Goal: Find specific page/section: Find specific page/section

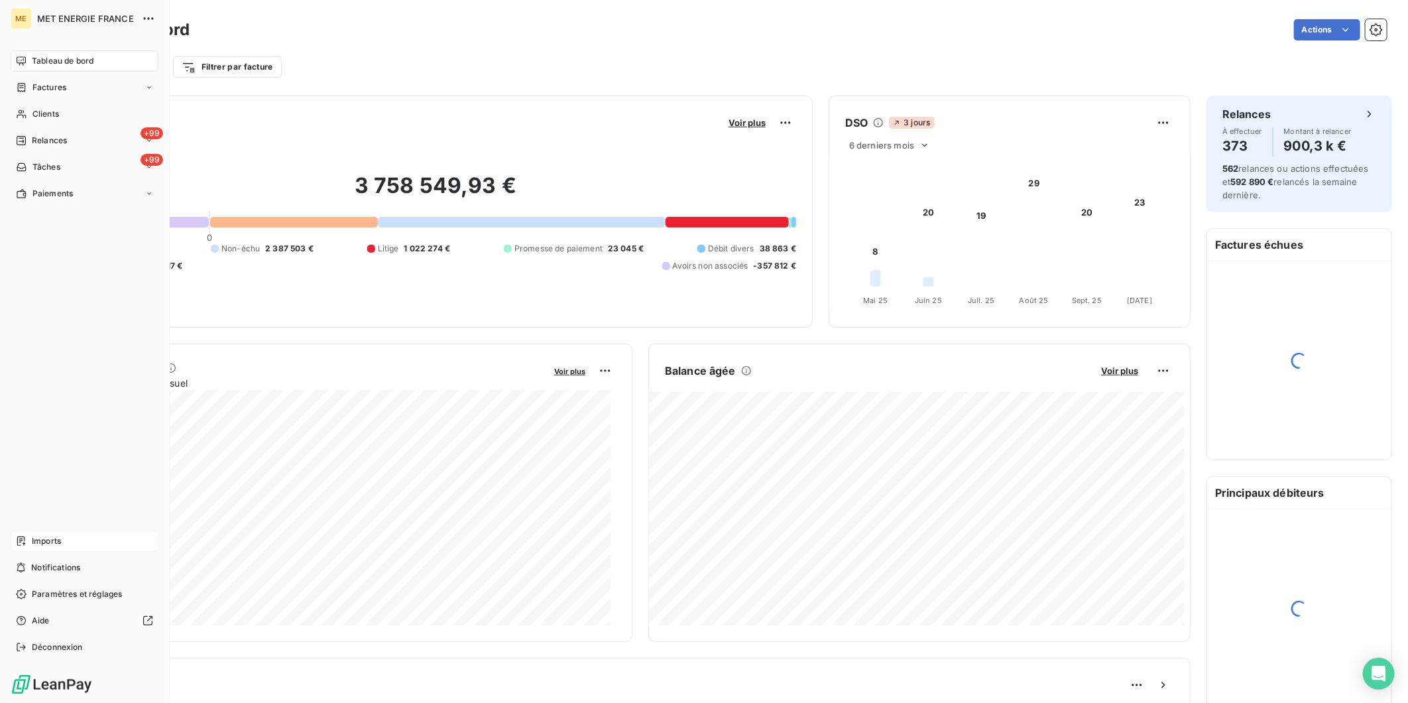
click at [46, 542] on span "Imports" at bounding box center [46, 541] width 29 height 12
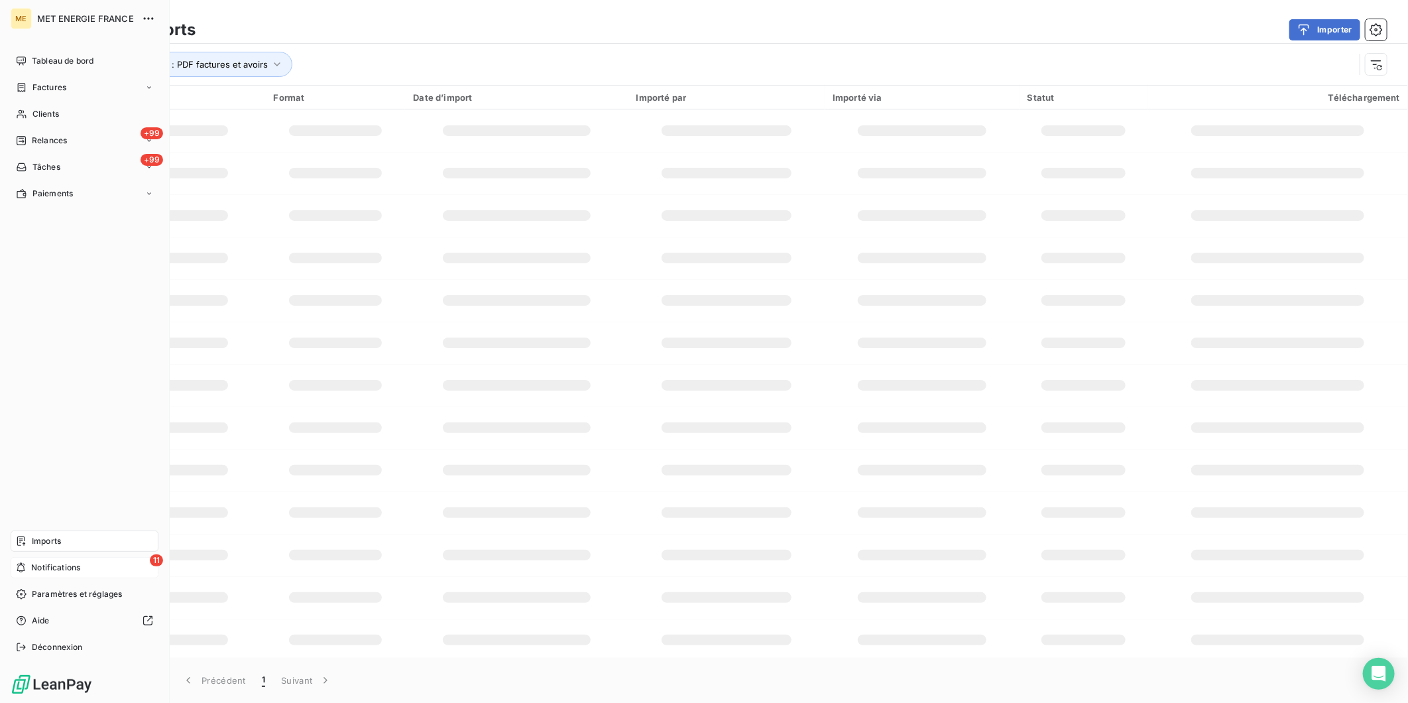
click at [27, 571] on div "11 Notifications" at bounding box center [85, 567] width 148 height 21
click at [61, 540] on span "Imports" at bounding box center [46, 541] width 29 height 12
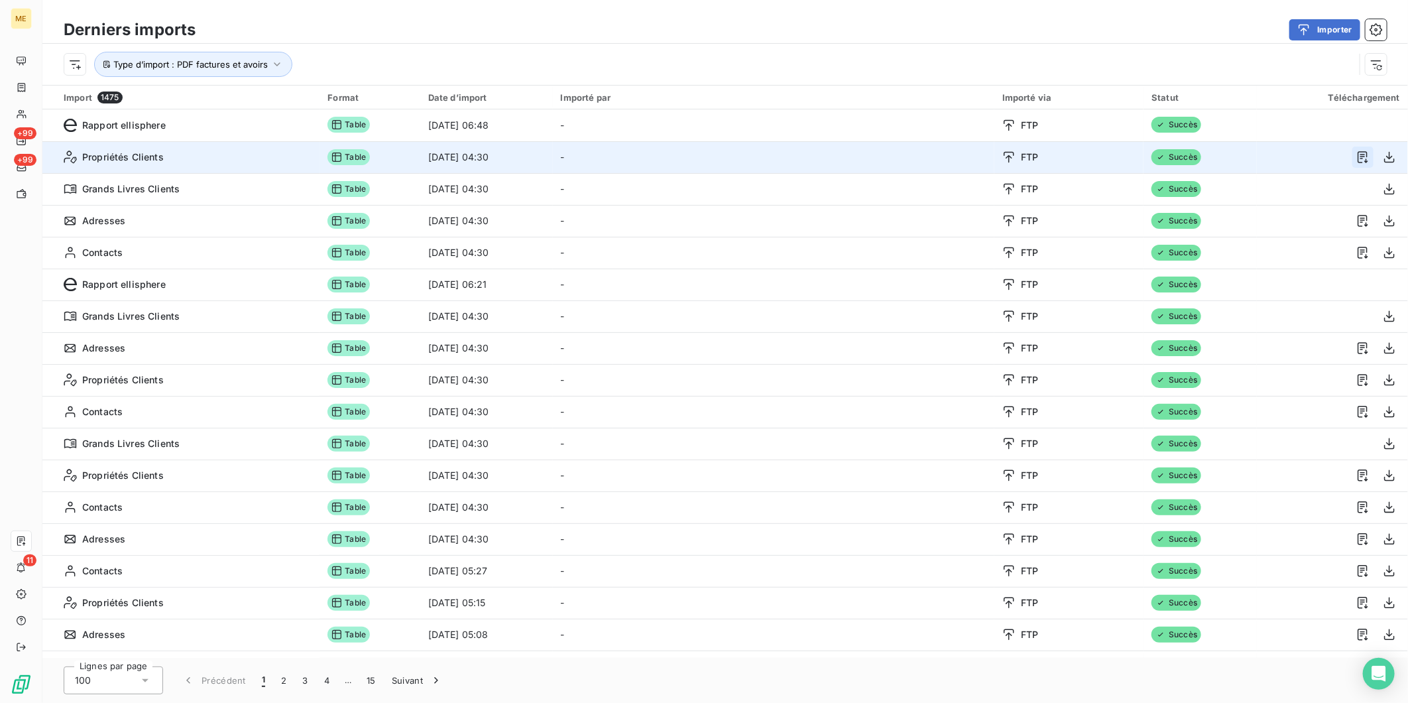
click at [1356, 153] on icon "button" at bounding box center [1362, 156] width 13 height 13
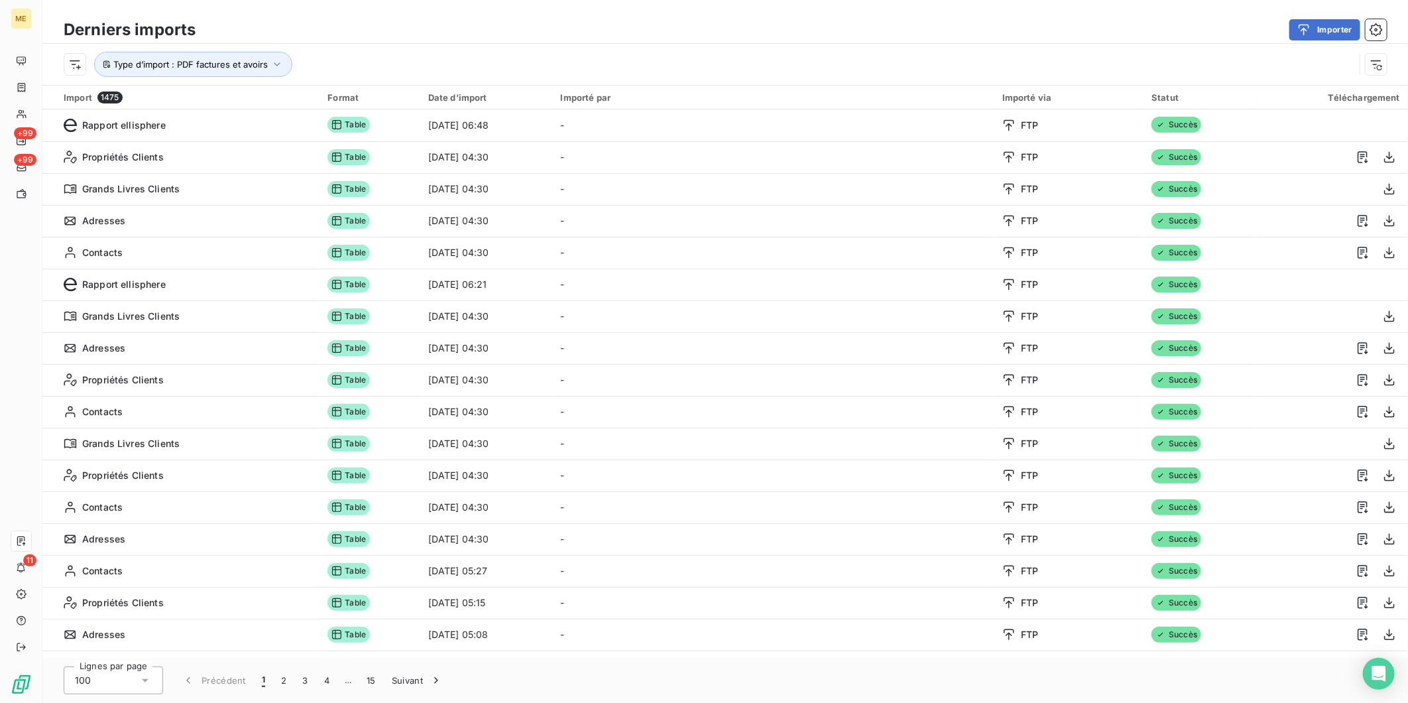
click at [945, 40] on div "Importer" at bounding box center [798, 29] width 1175 height 21
click at [591, 29] on div "Importer" at bounding box center [798, 29] width 1175 height 21
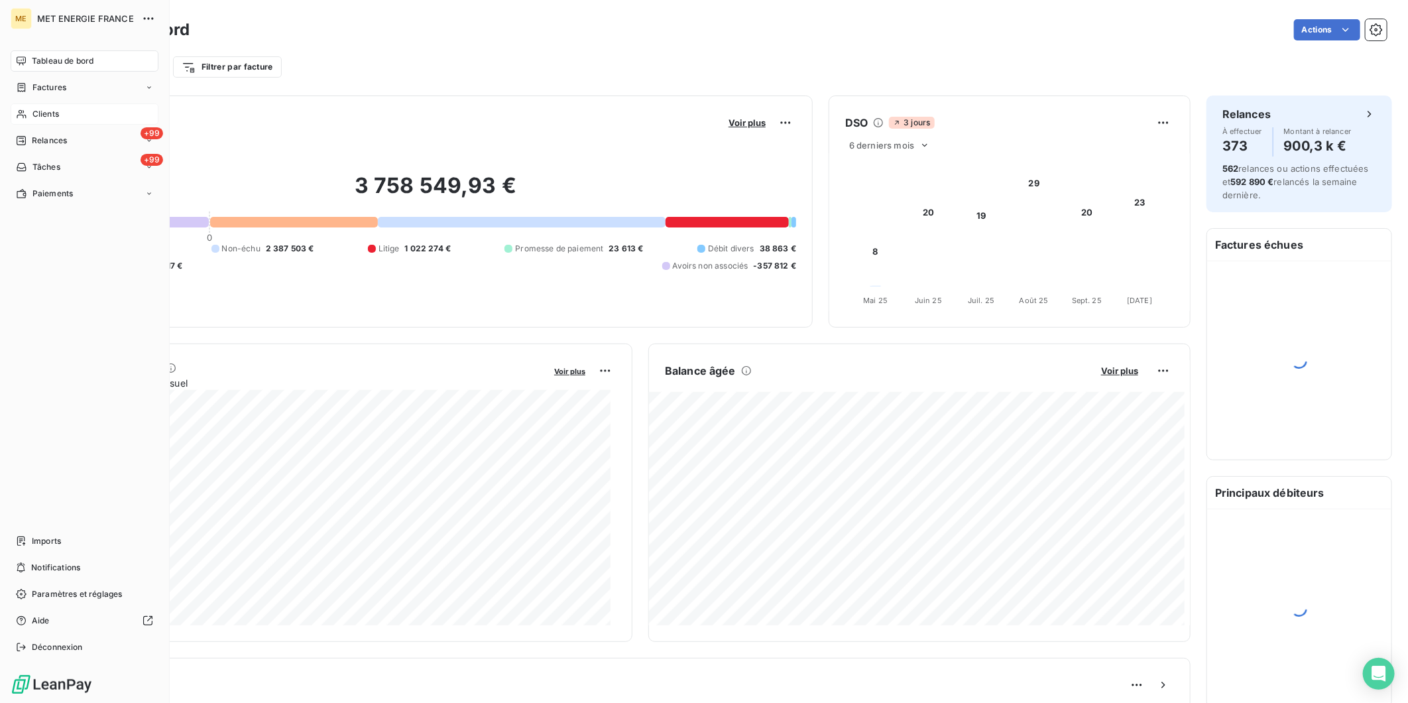
click at [32, 118] on span "Clients" at bounding box center [45, 114] width 27 height 12
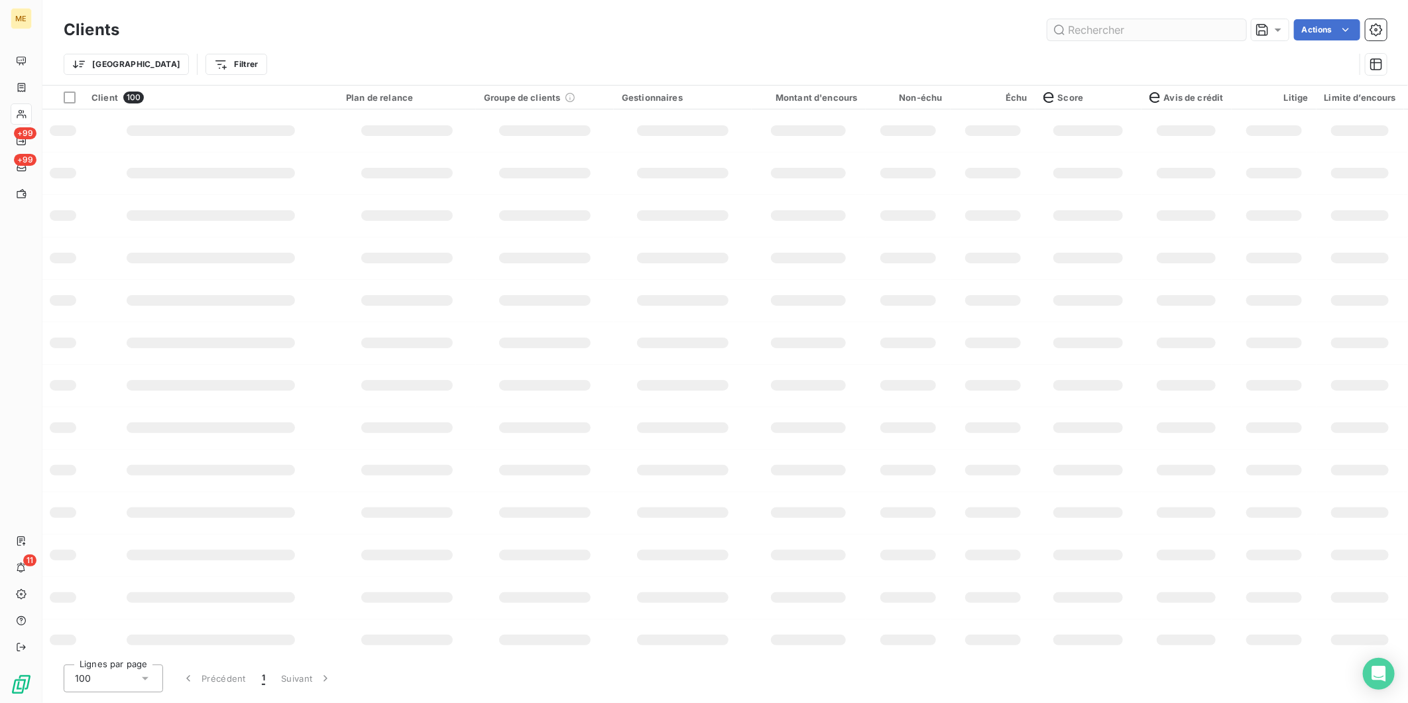
click at [1114, 25] on input "text" at bounding box center [1146, 29] width 199 height 21
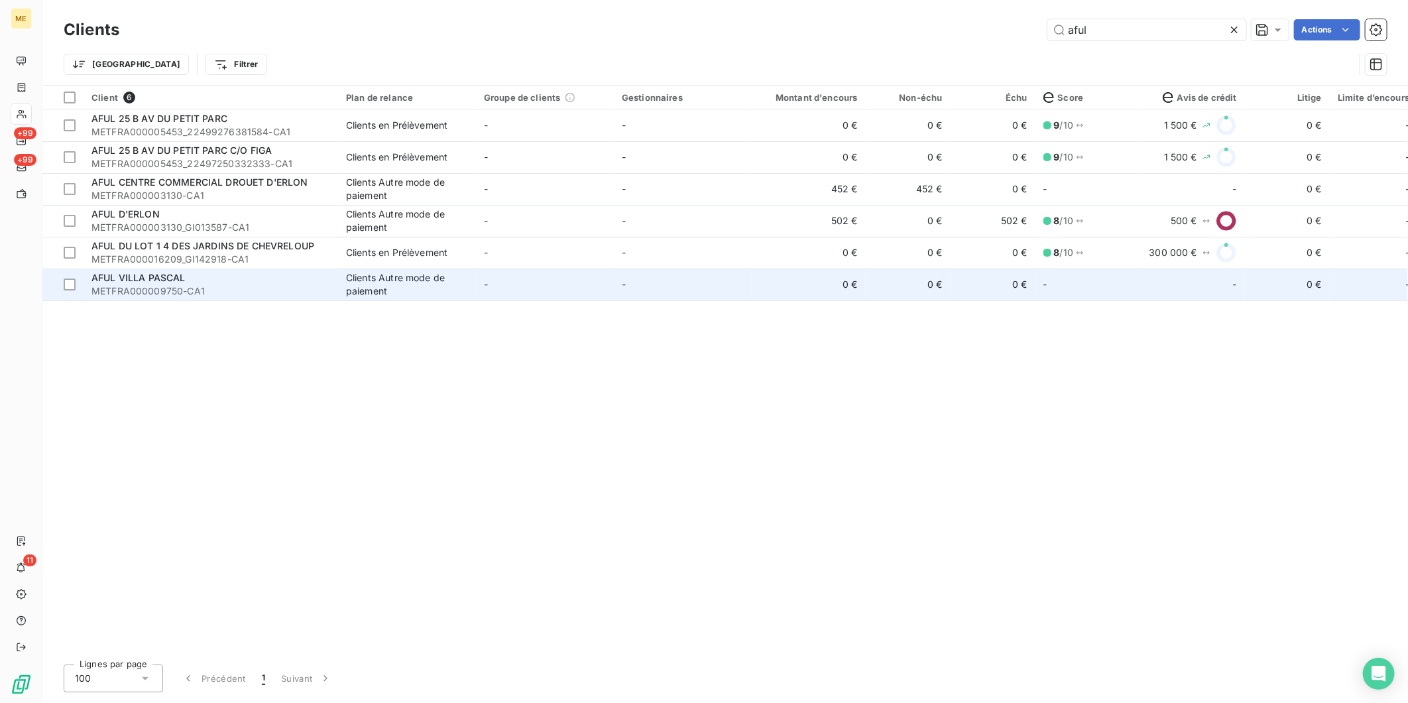
type input "aful"
click at [245, 279] on div "AFUL VILLA PASCAL" at bounding box center [210, 277] width 239 height 13
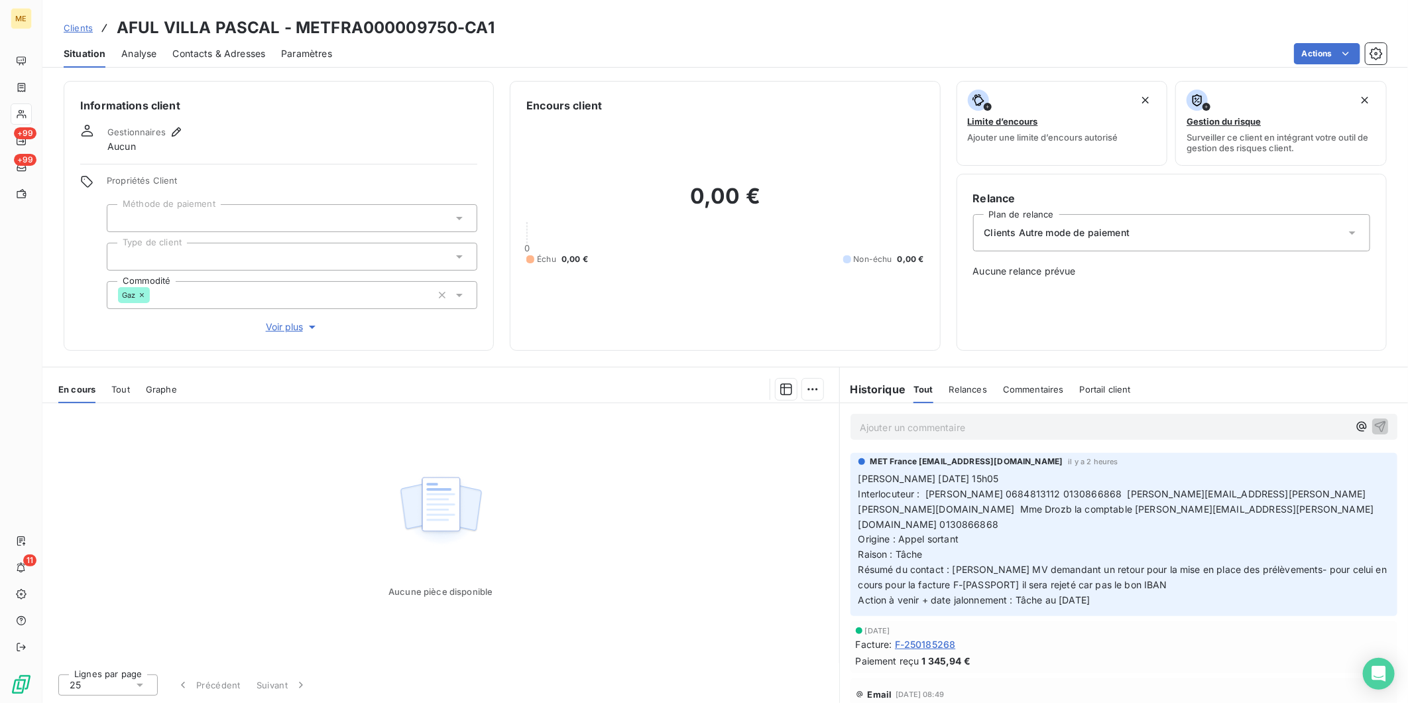
click at [288, 326] on span "Voir plus" at bounding box center [292, 326] width 53 height 13
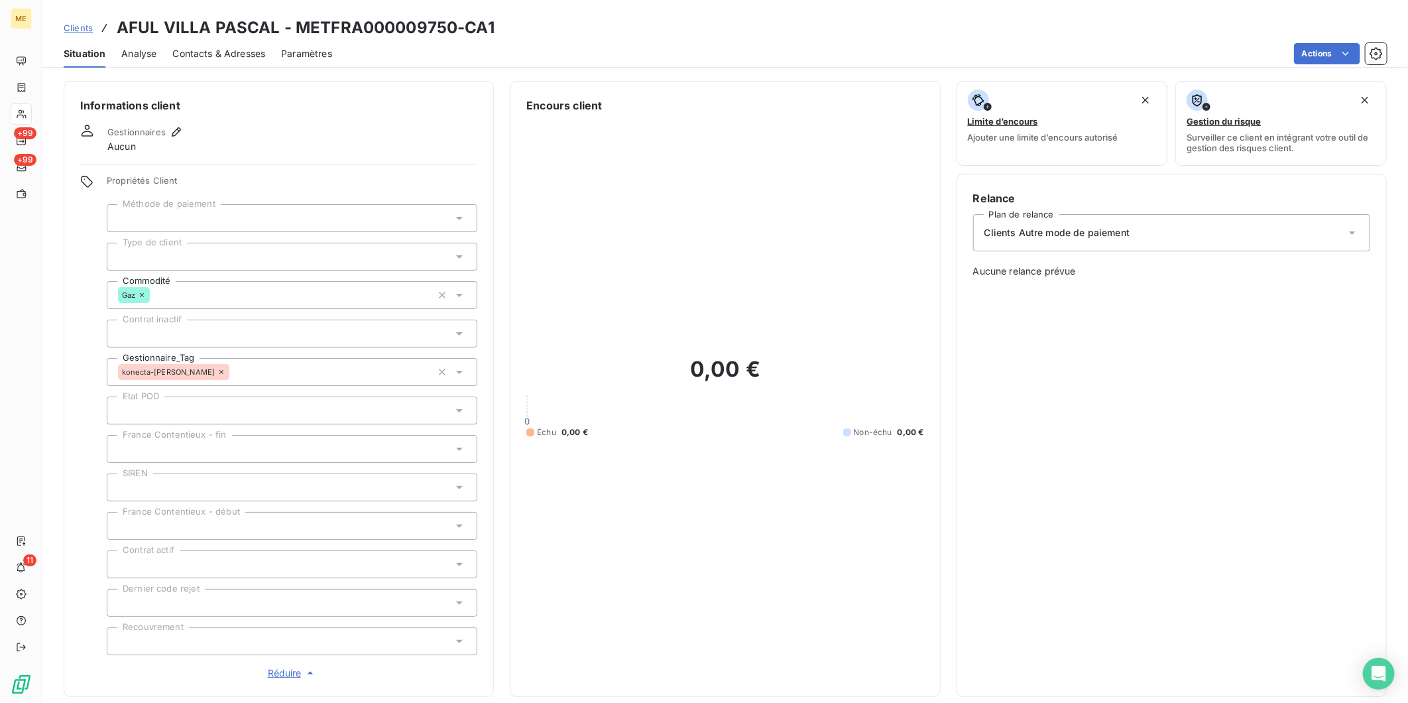
click at [216, 54] on span "Contacts & Adresses" at bounding box center [218, 53] width 93 height 13
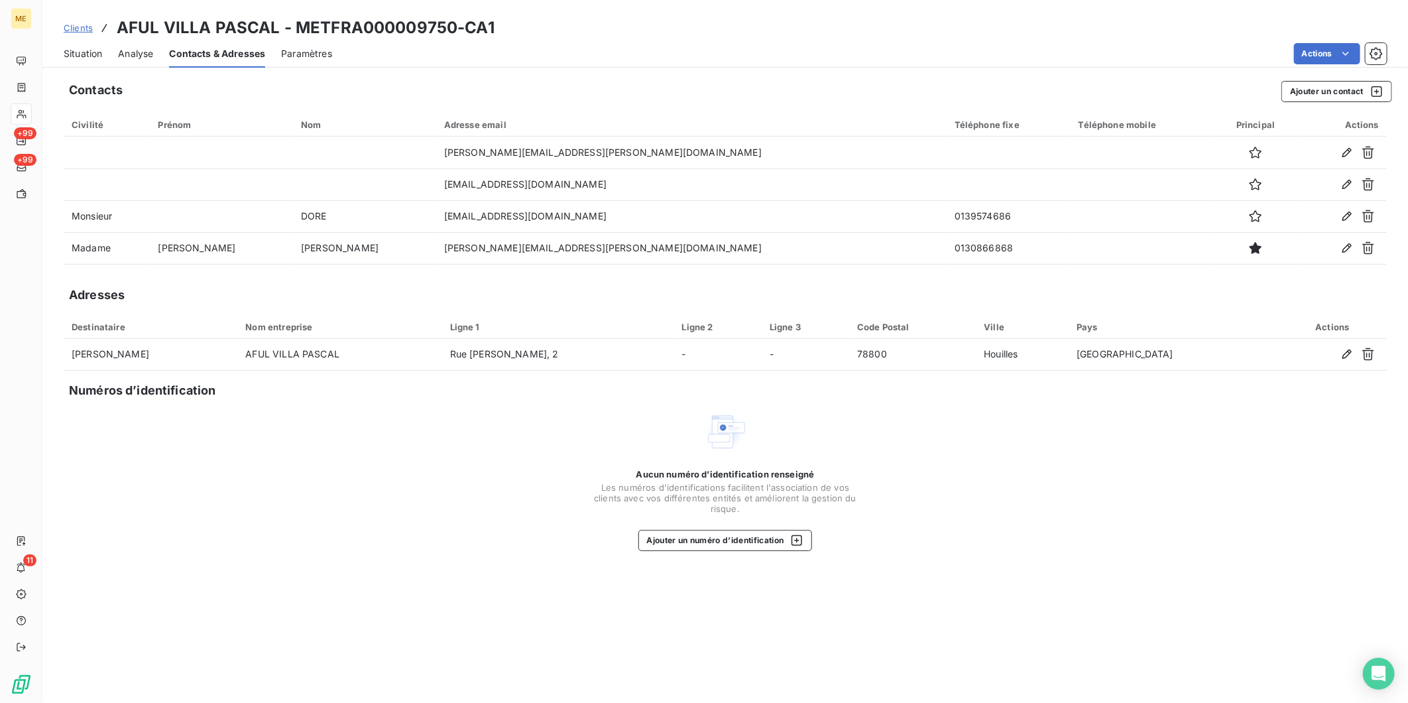
click at [88, 53] on span "Situation" at bounding box center [83, 53] width 38 height 13
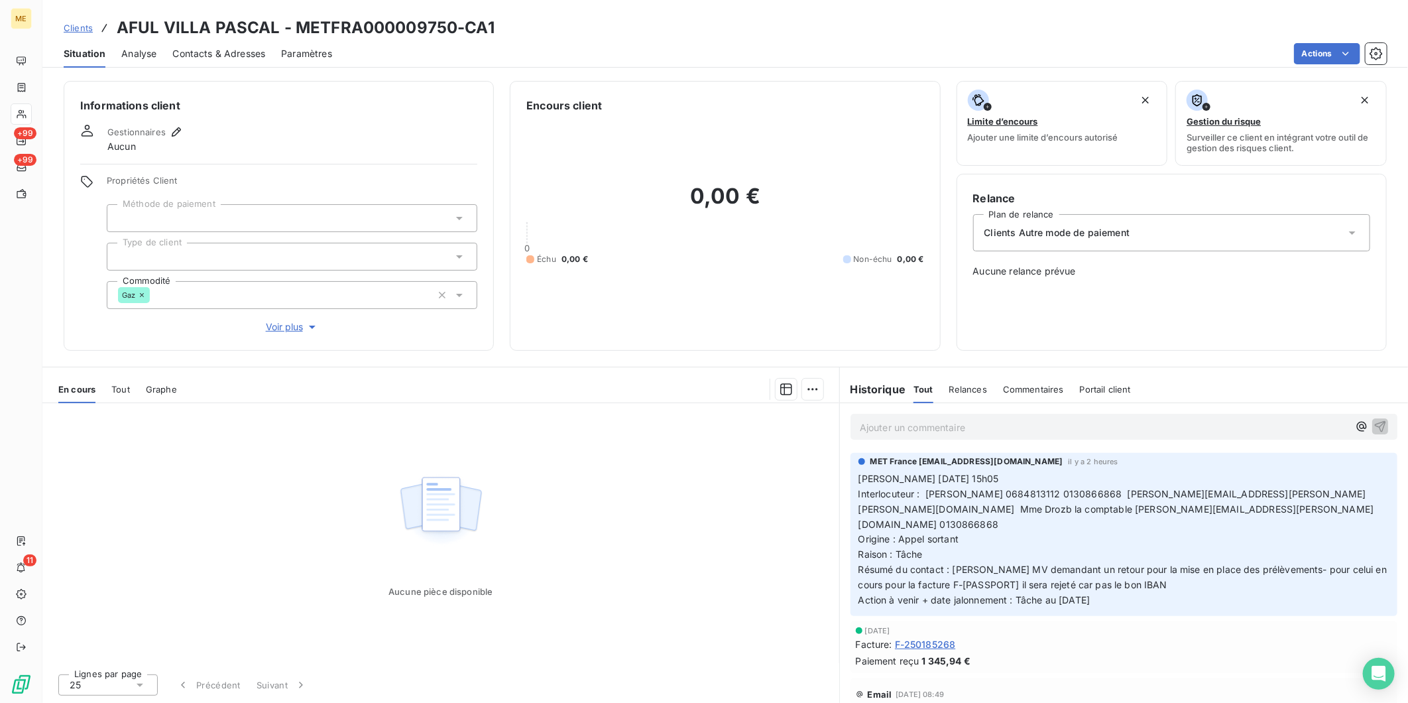
click at [304, 327] on span "Voir plus" at bounding box center [292, 326] width 53 height 13
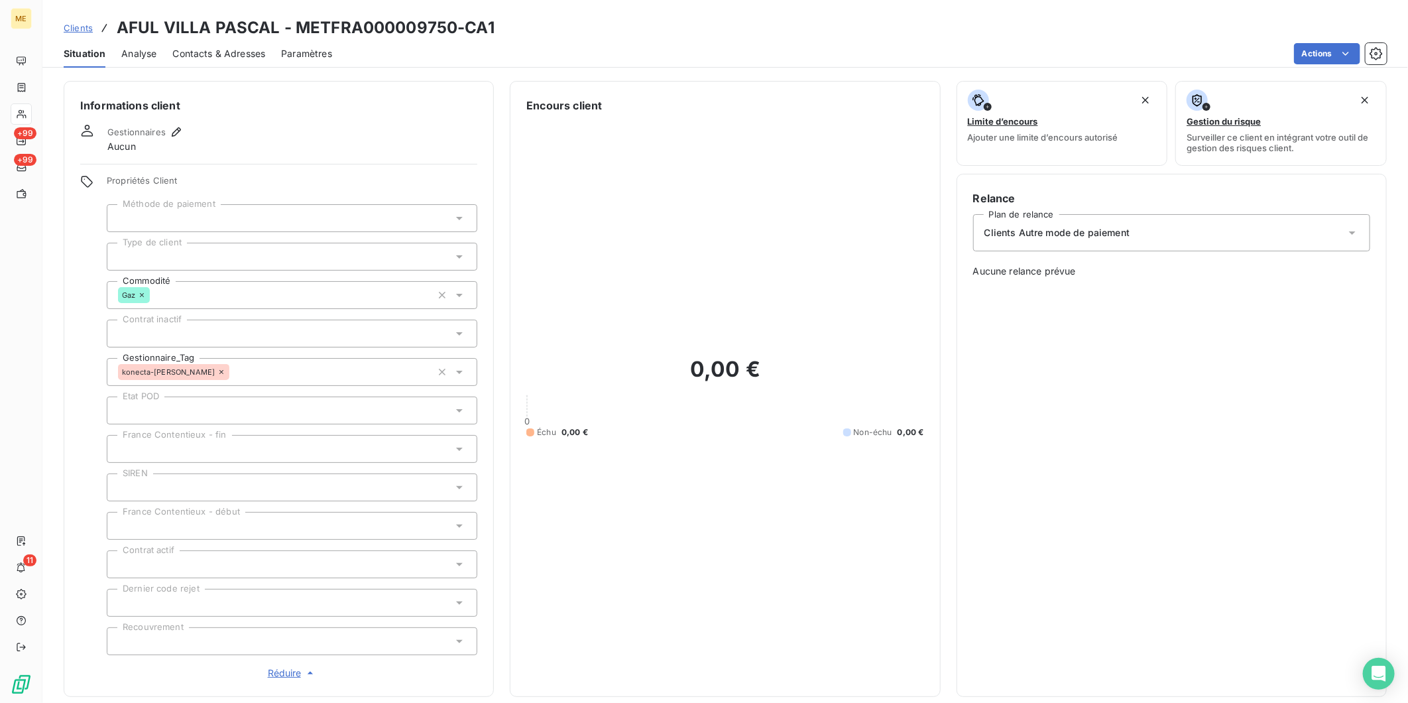
click at [215, 52] on span "Contacts & Adresses" at bounding box center [218, 53] width 93 height 13
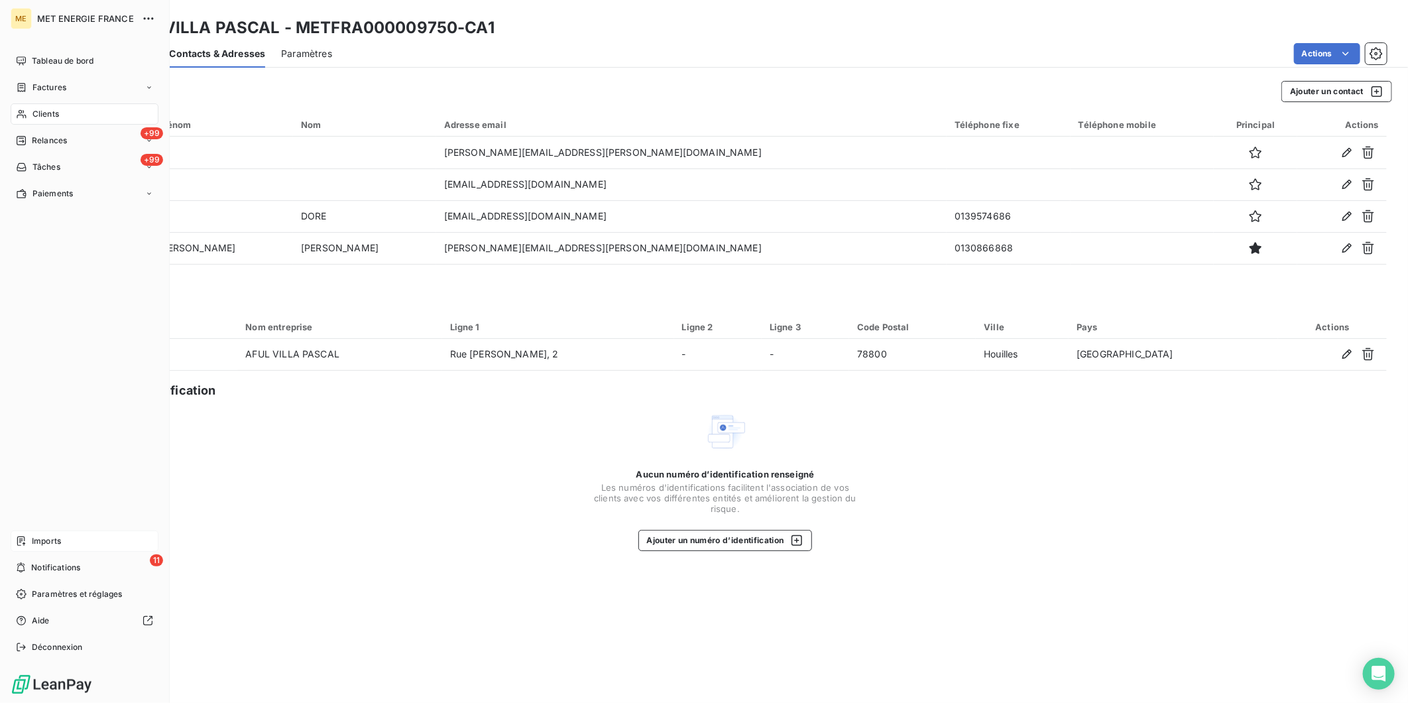
click at [45, 544] on span "Imports" at bounding box center [46, 541] width 29 height 12
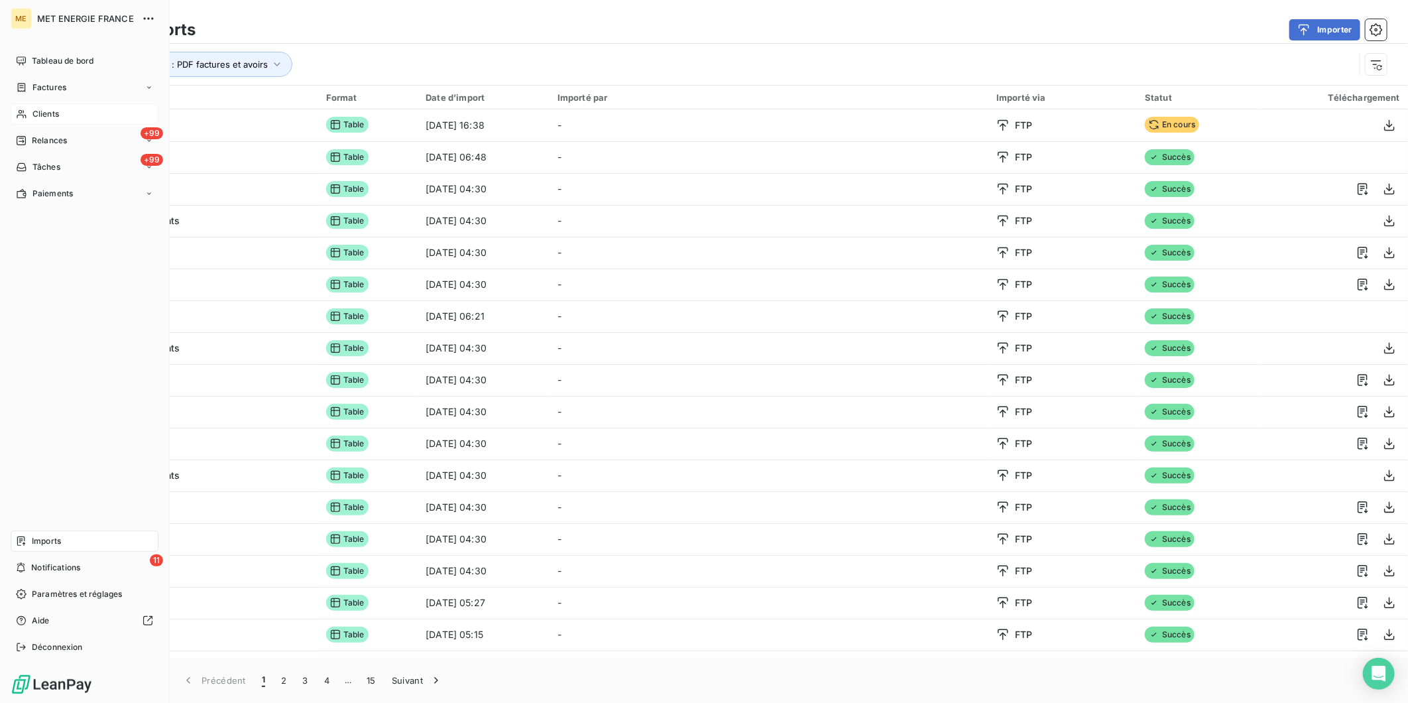
click at [27, 113] on icon at bounding box center [21, 114] width 11 height 11
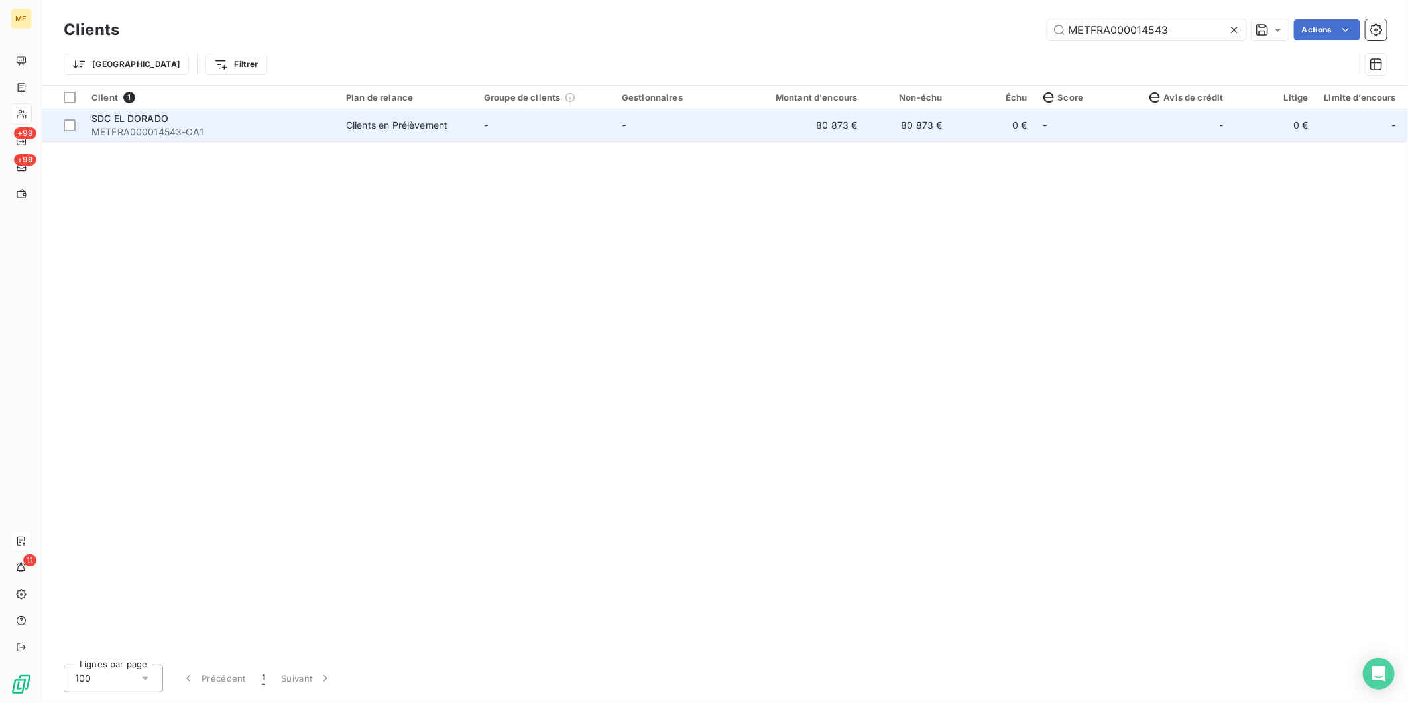
type input "METFRA000014543"
click at [223, 130] on span "METFRA000014543-CA1" at bounding box center [210, 131] width 239 height 13
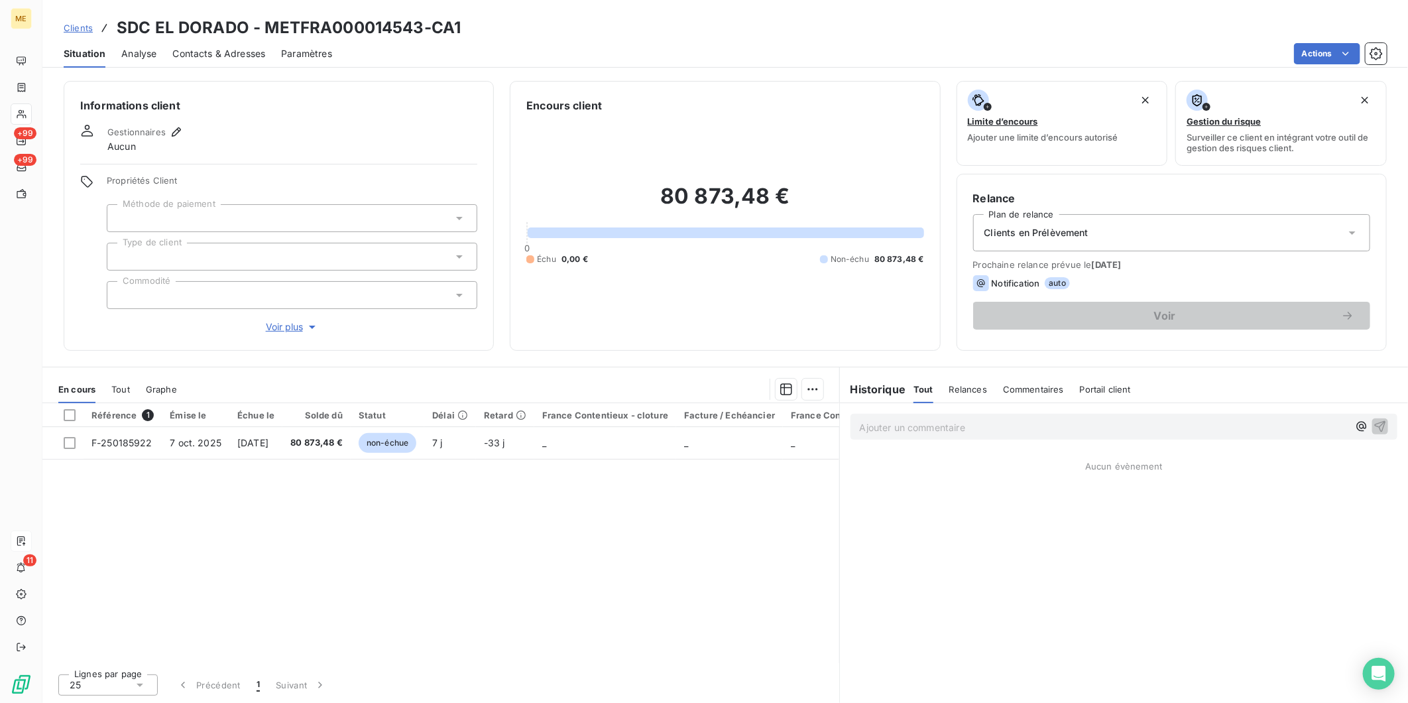
click at [281, 324] on span "Voir plus" at bounding box center [292, 326] width 53 height 13
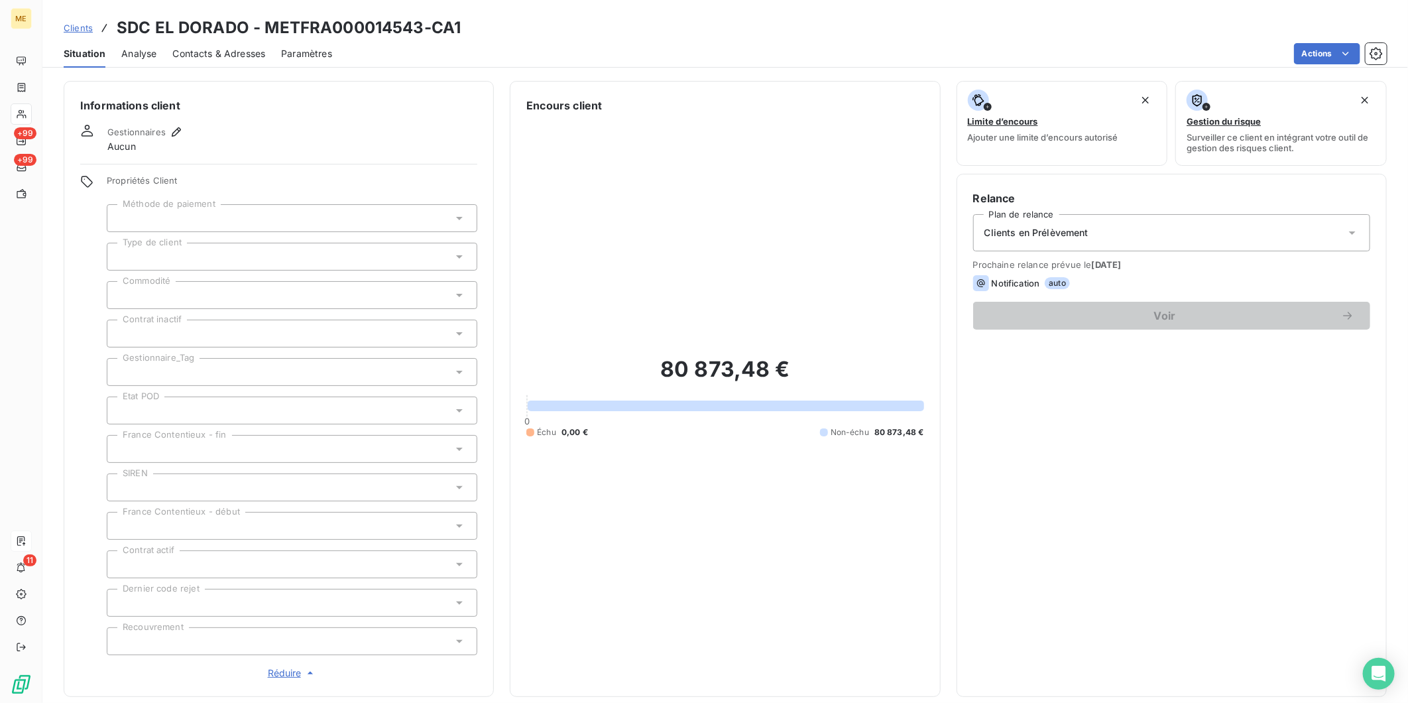
click at [160, 63] on div "Situation Analyse Contacts & Adresses Paramètres Actions" at bounding box center [725, 54] width 1366 height 28
click at [186, 57] on span "Contacts & Adresses" at bounding box center [218, 53] width 93 height 13
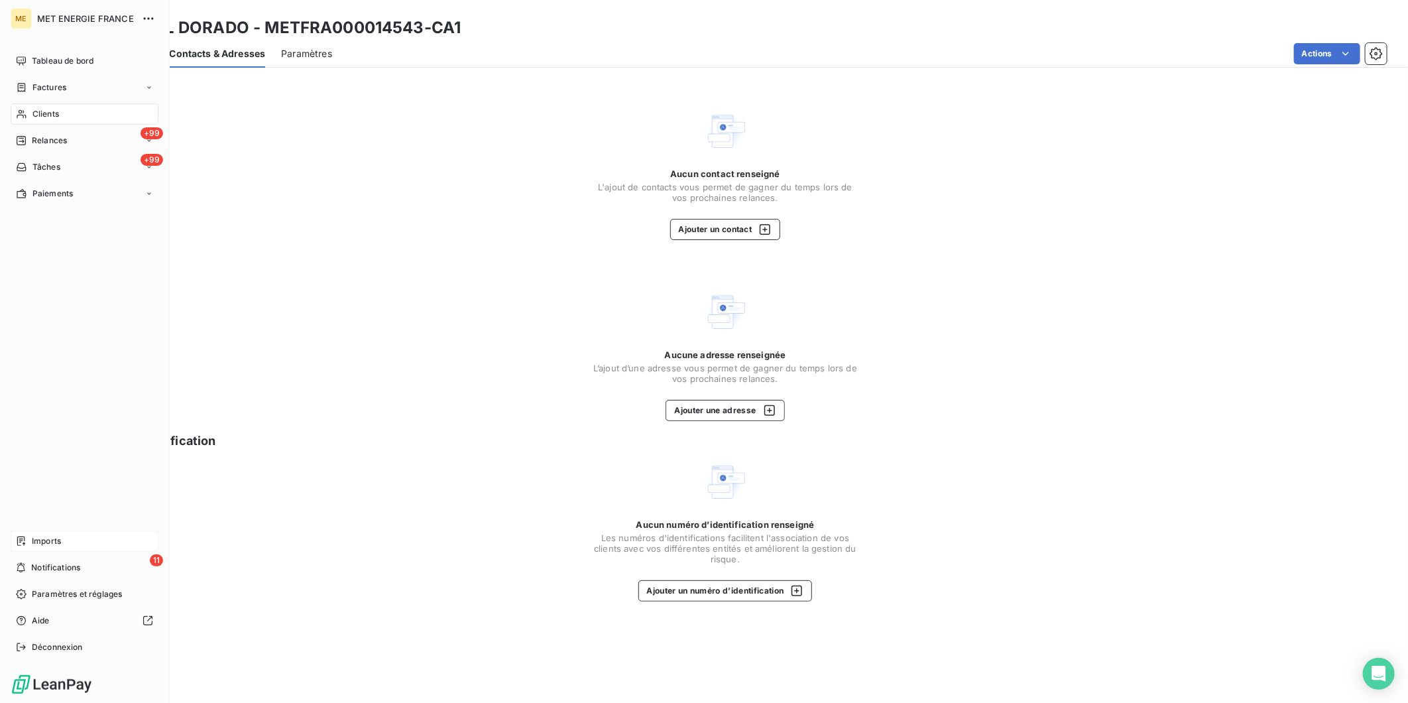
click at [43, 540] on span "Imports" at bounding box center [46, 541] width 29 height 12
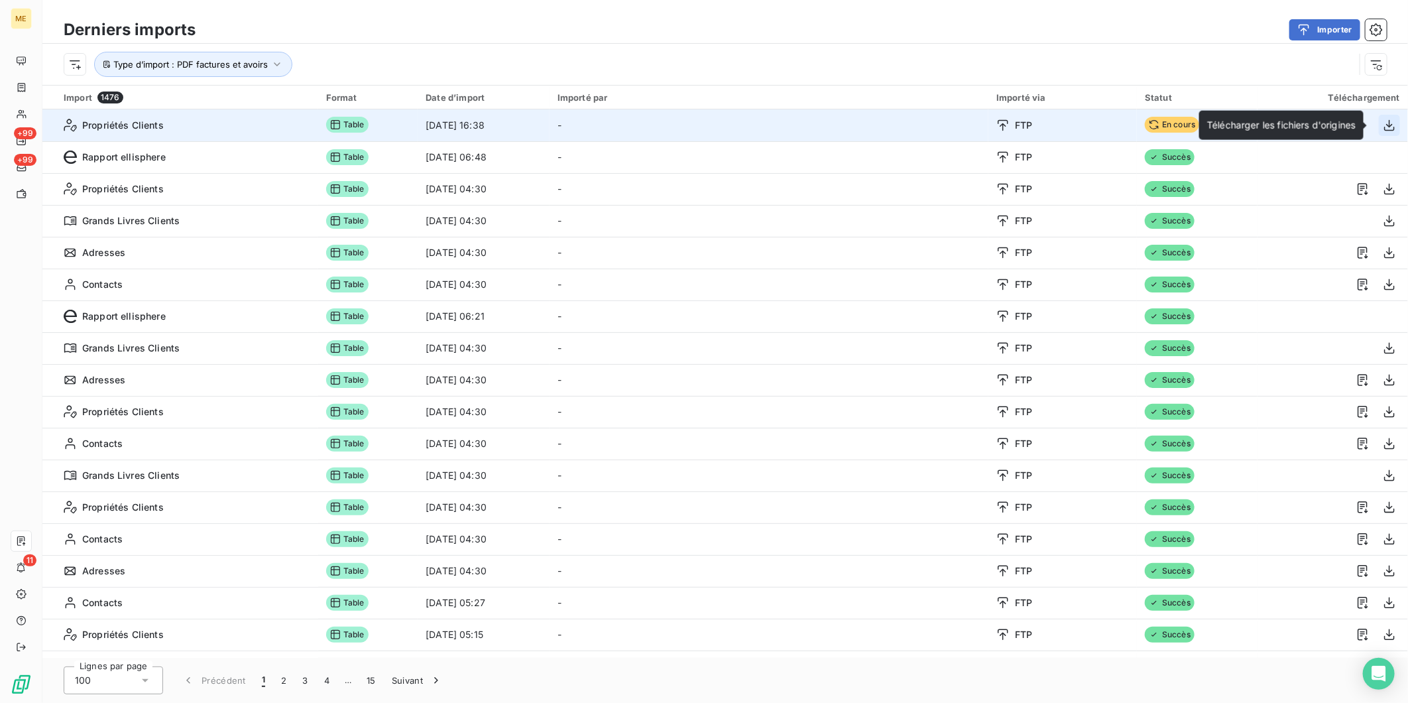
click at [1384, 125] on icon "button" at bounding box center [1389, 124] width 11 height 11
